Goal: Check status: Check status

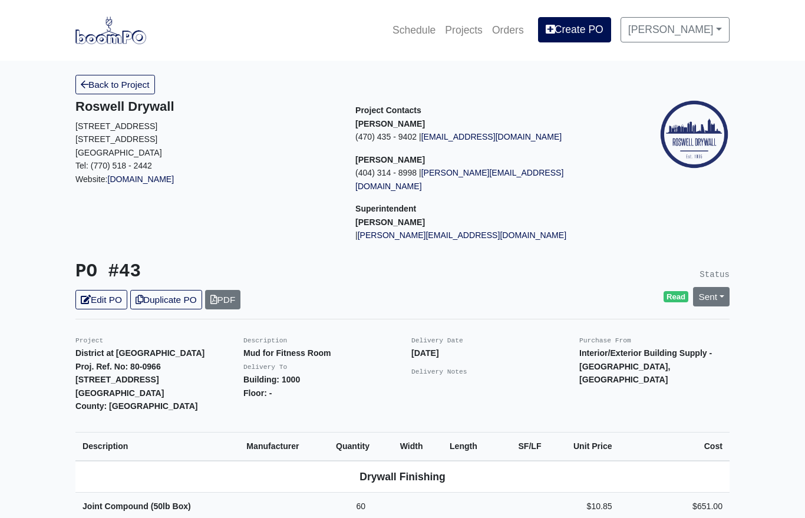
click at [719, 287] on link "Sent" at bounding box center [711, 296] width 37 height 19
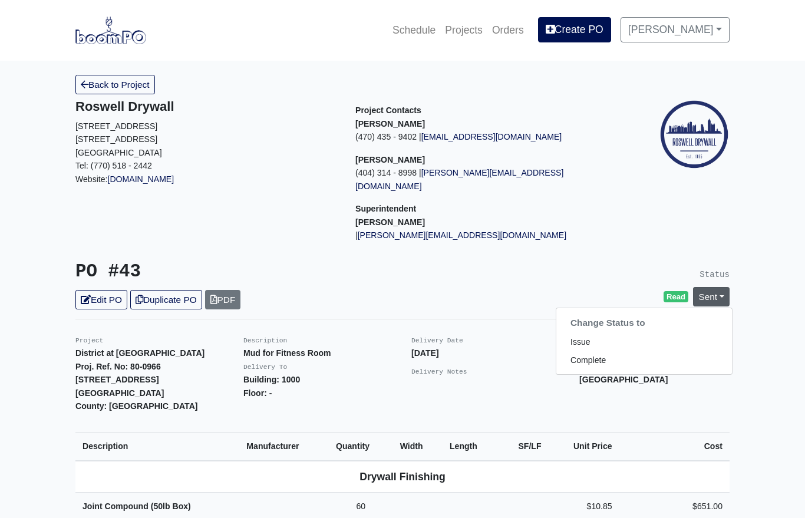
click at [622, 351] on link "Complete" at bounding box center [645, 360] width 176 height 18
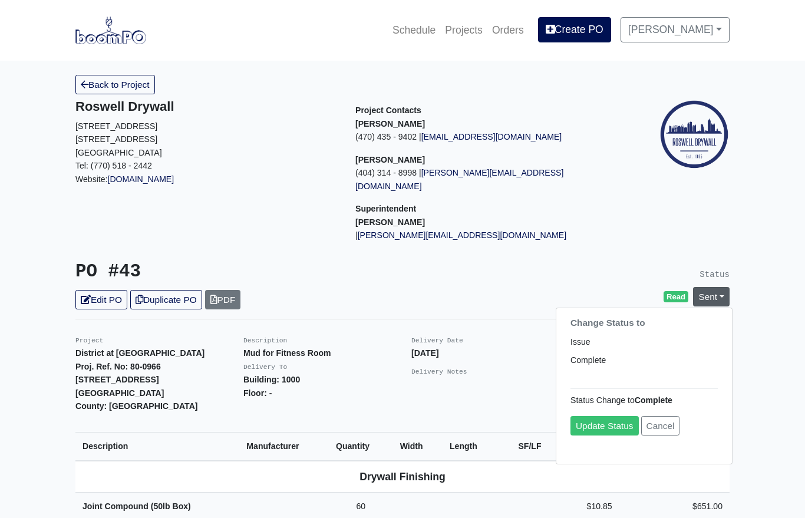
click at [607, 417] on link "Update Status" at bounding box center [605, 425] width 68 height 19
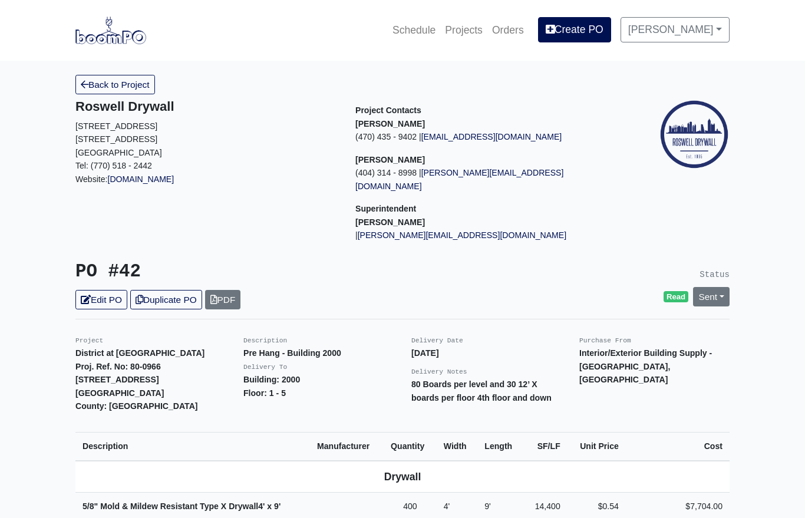
click at [710, 287] on link "Sent" at bounding box center [711, 296] width 37 height 19
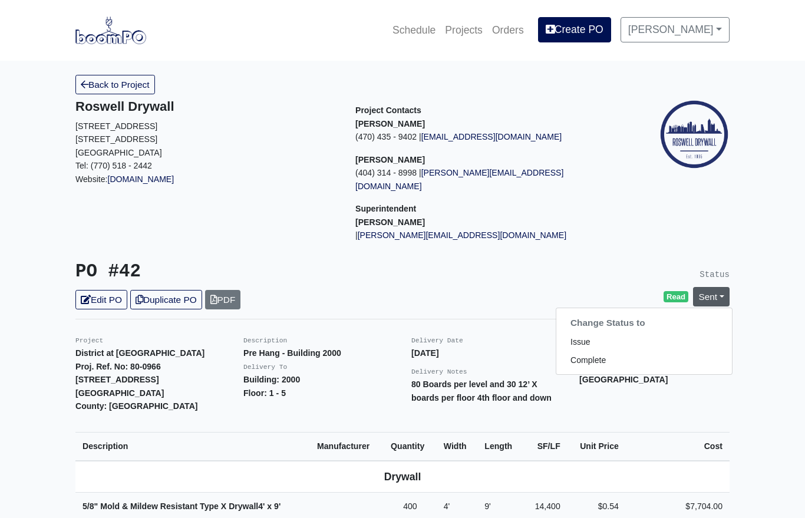
click at [599, 351] on link "Complete" at bounding box center [645, 360] width 176 height 18
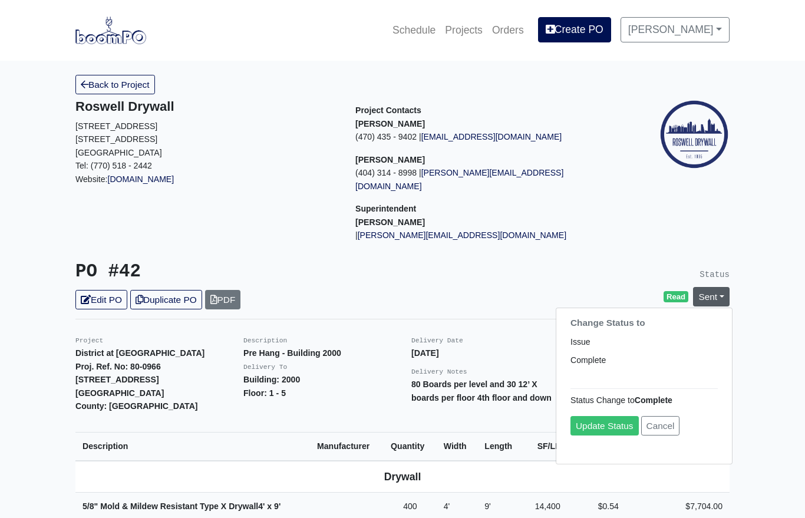
click at [598, 416] on link "Update Status" at bounding box center [605, 425] width 68 height 19
